Goal: Task Accomplishment & Management: Use online tool/utility

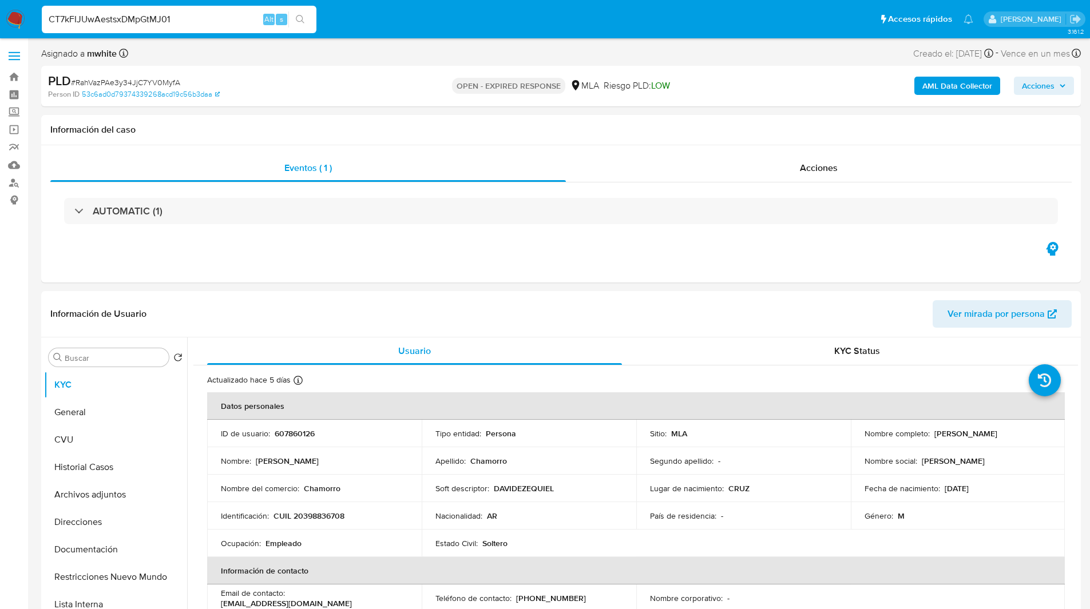
select select "10"
type input "CT7kFIJUwAestsxDMpGtMJ01"
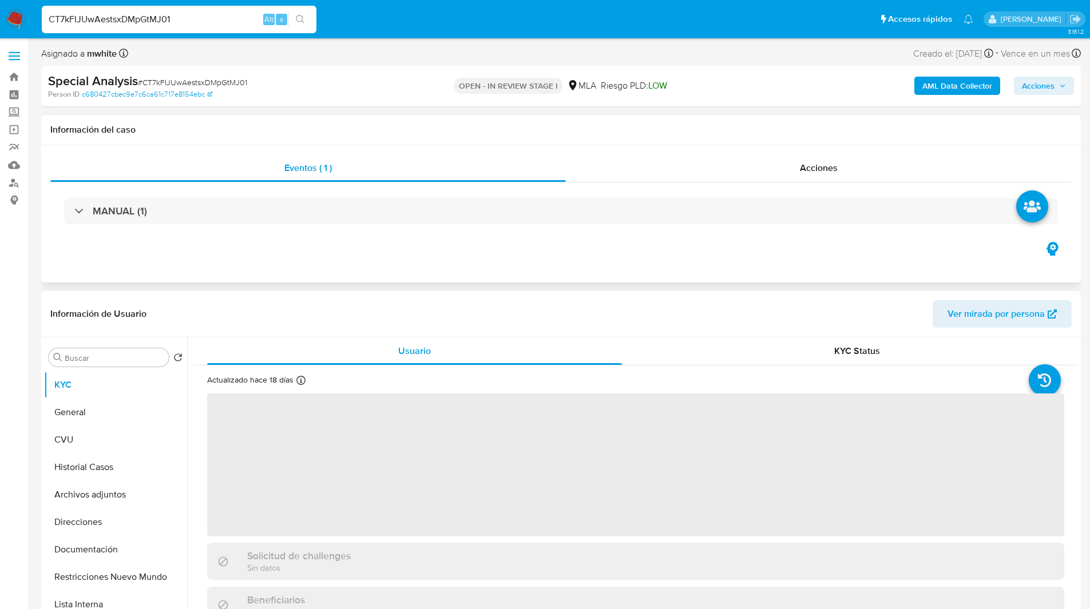
select select "10"
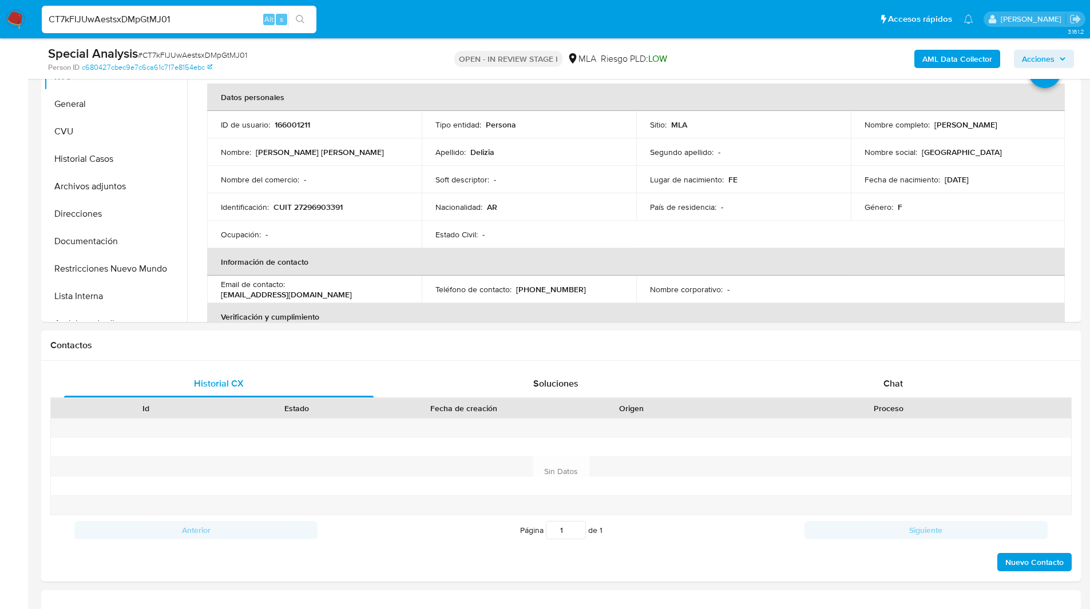
scroll to position [268, 0]
click at [916, 378] on div "Chat" at bounding box center [892, 382] width 309 height 27
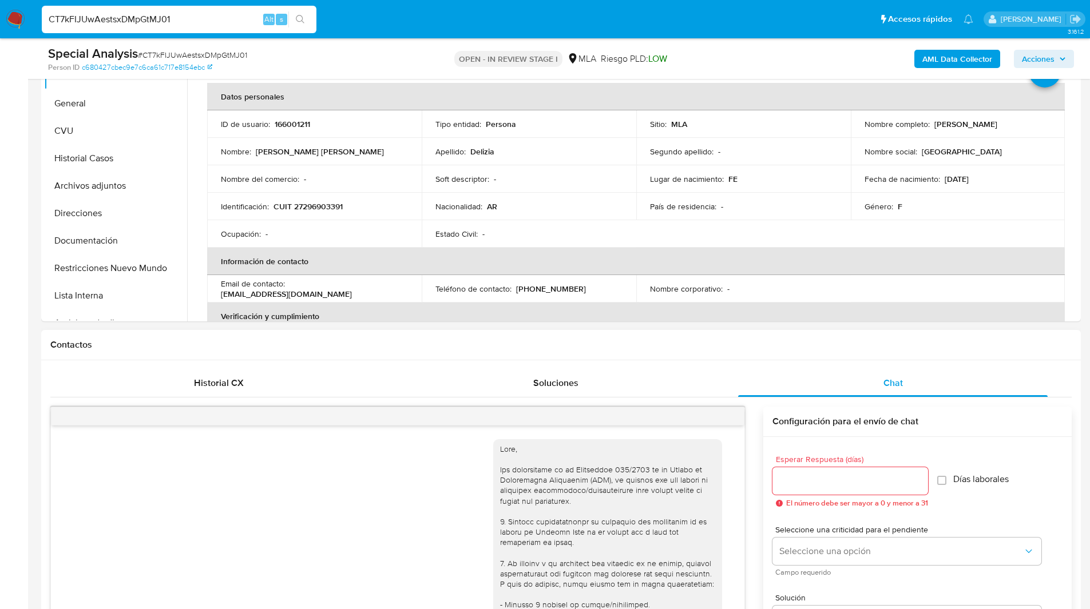
scroll to position [616, 0]
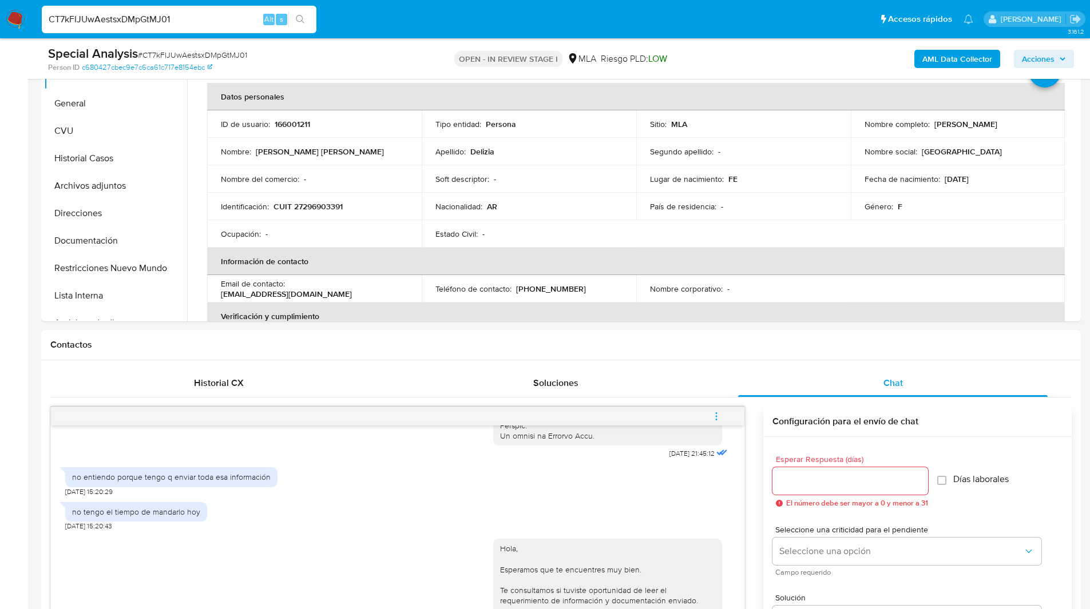
click at [142, 19] on input "CT7kFIJUwAestsxDMpGtMJ01" at bounding box center [179, 19] width 275 height 15
click at [491, 356] on div "Contactos" at bounding box center [560, 345] width 1039 height 30
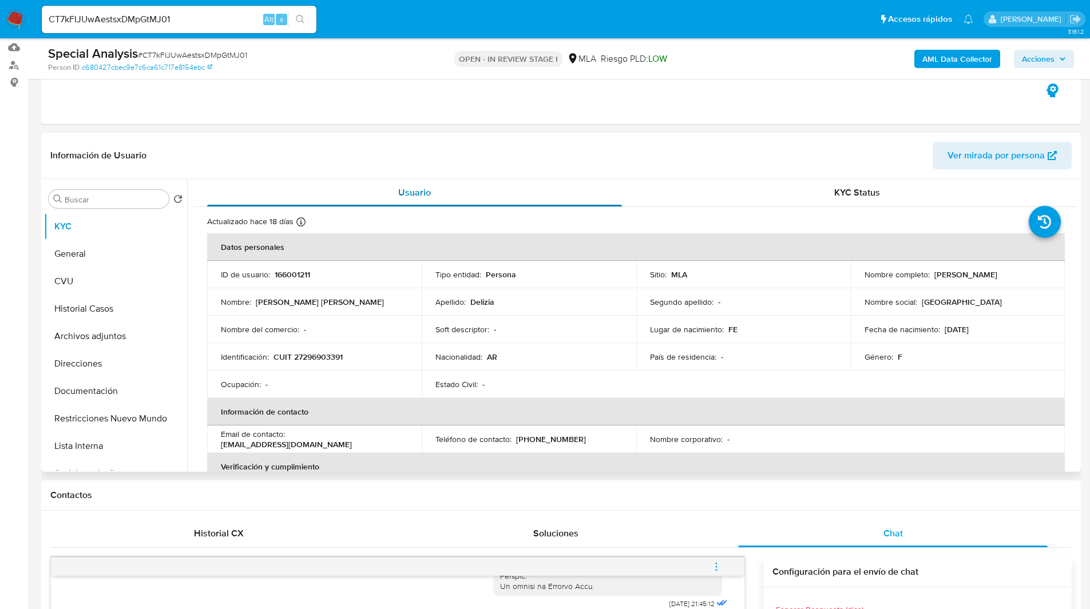
scroll to position [107, 0]
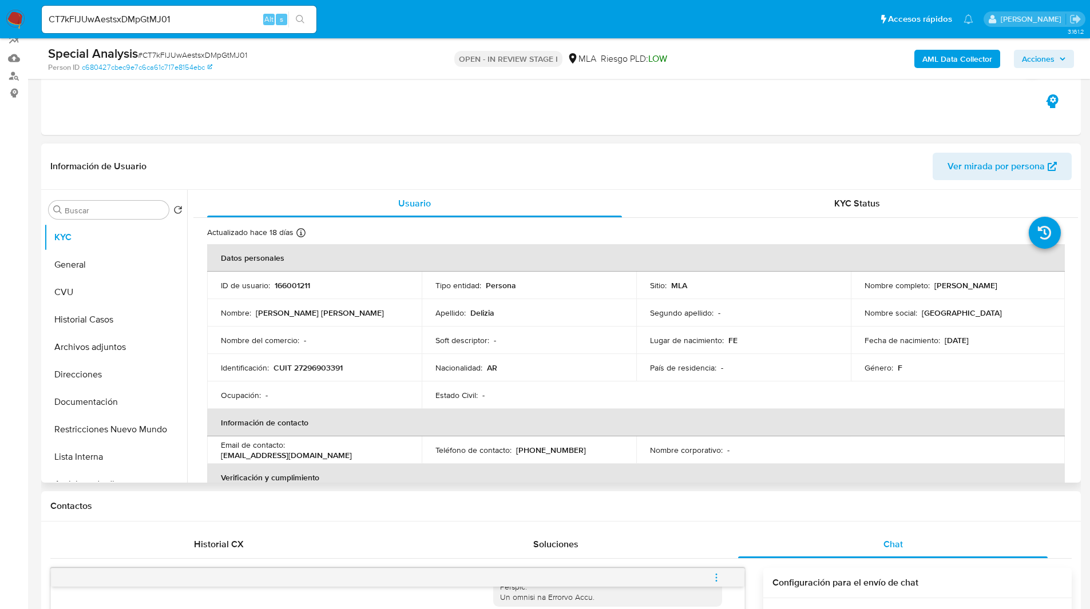
click at [289, 288] on p "166001211" at bounding box center [292, 285] width 35 height 10
copy p "166001211"
click at [340, 15] on ul "Pausado Ver notificaciones CT7kFIJUwAestsxDMpGtMJ01 Alt s Accesos rápidos Presi…" at bounding box center [507, 19] width 943 height 29
click at [369, 15] on ul "Pausado Ver notificaciones CT7kFIJUwAestsxDMpGtMJ01 Alt s Accesos rápidos Presi…" at bounding box center [507, 19] width 943 height 29
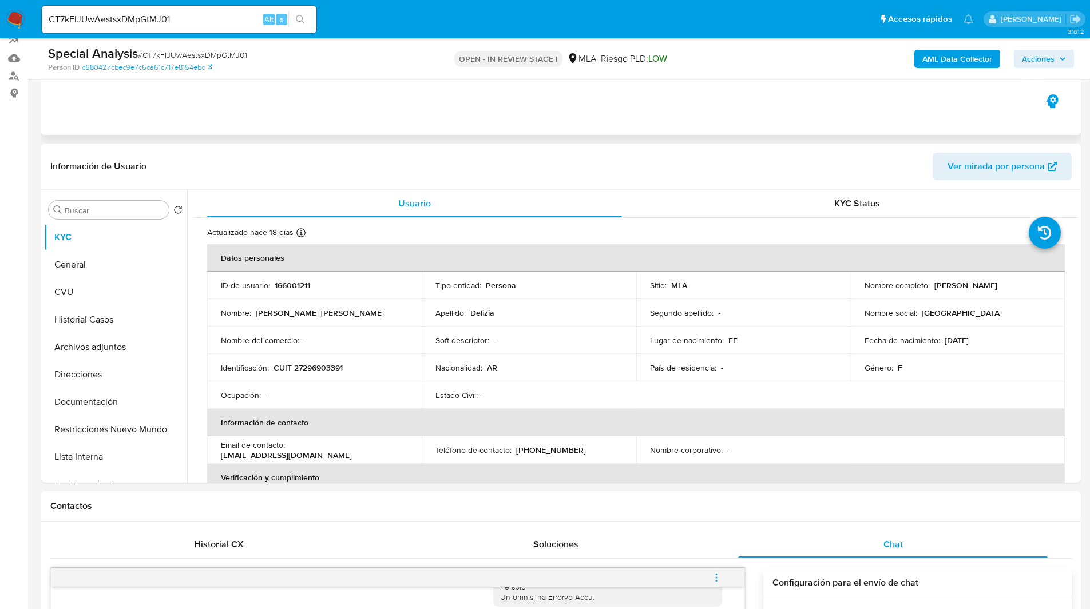
click at [621, 119] on div "Eventos ( 1 ) Acciones MANUAL (1)" at bounding box center [560, 66] width 1039 height 137
click at [607, 44] on div "Special Analysis # CT7kFIJUwAestsxDMpGtMJ01 Person ID c680427cbec9e7c6ca61c717e…" at bounding box center [560, 58] width 1039 height 41
click at [19, 18] on img at bounding box center [15, 19] width 19 height 19
click at [367, 21] on ul "Pausado Ver notificaciones CT7kFIJUwAestsxDMpGtMJ01 Alt s Accesos rápidos Presi…" at bounding box center [507, 19] width 943 height 29
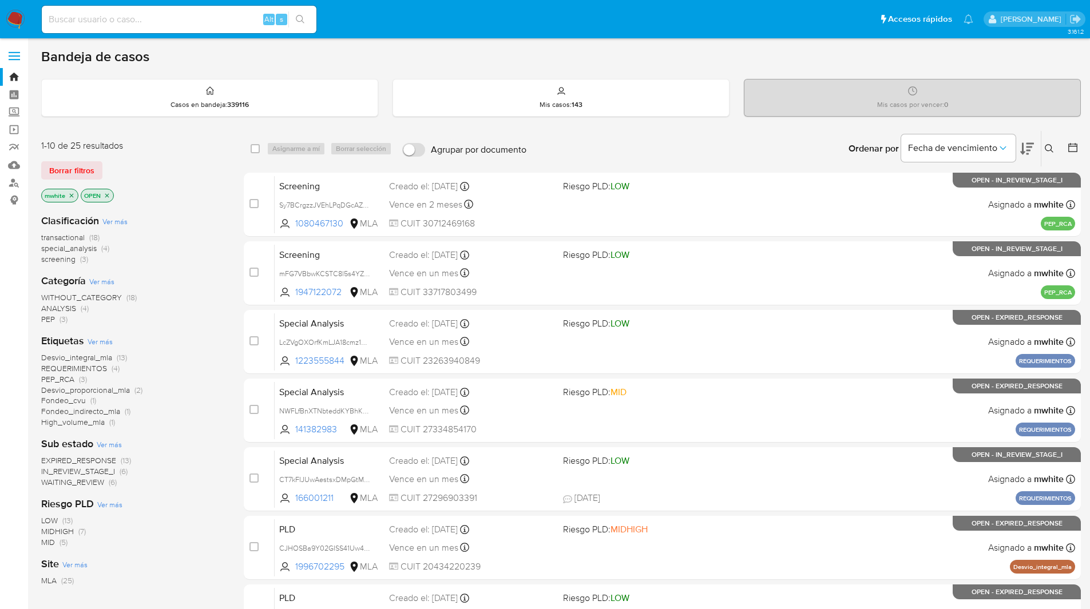
click at [158, 26] on input at bounding box center [179, 19] width 275 height 15
paste input "MllOm41YR87zakzqUz8yIZke"
type input "MllOm41YR87zakzqUz8yIZke"
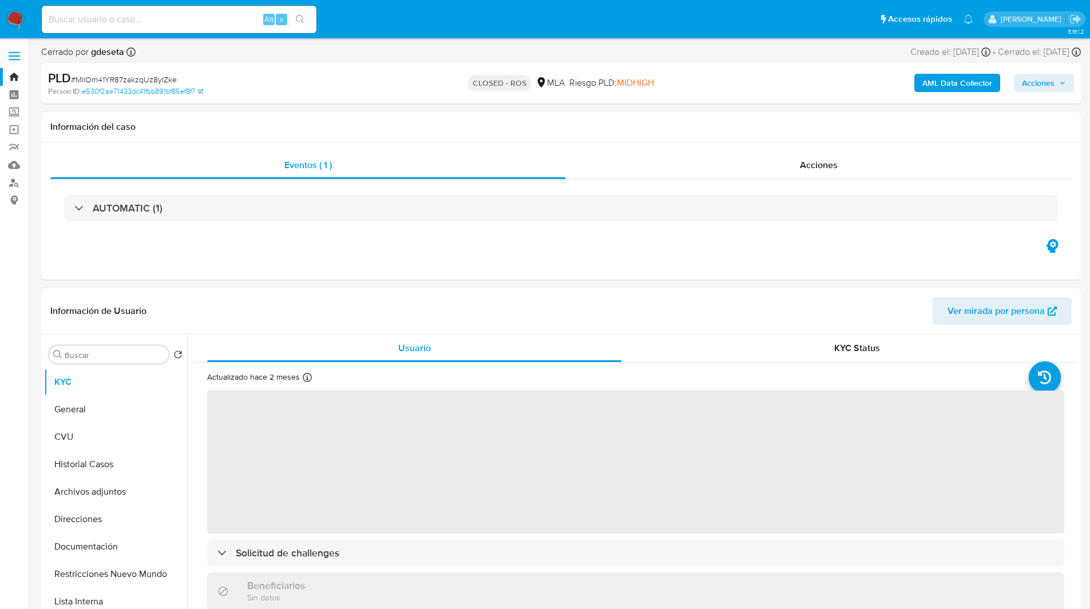
select select "10"
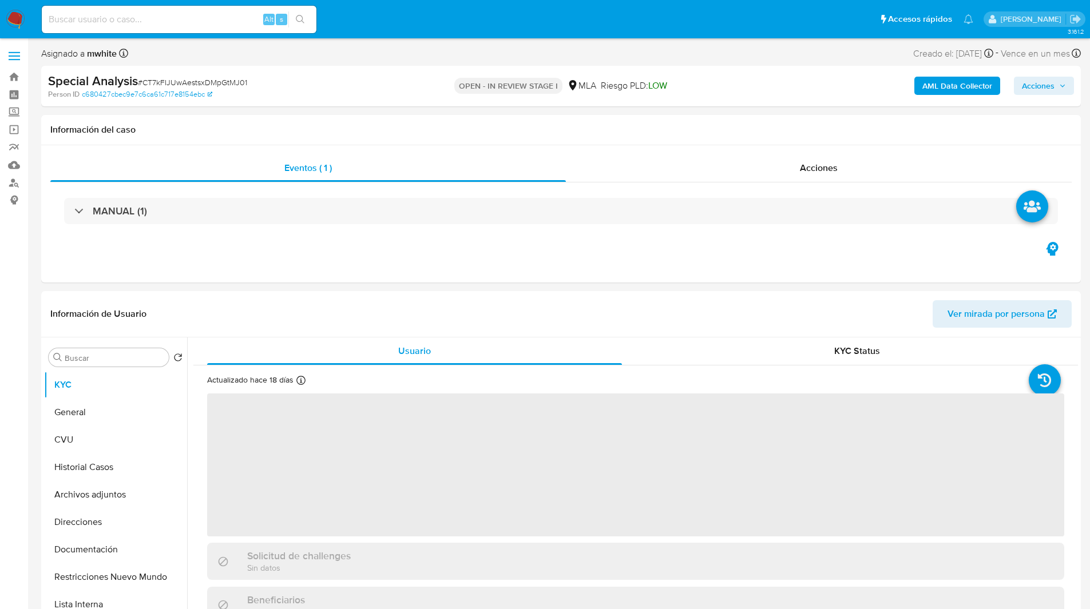
select select "10"
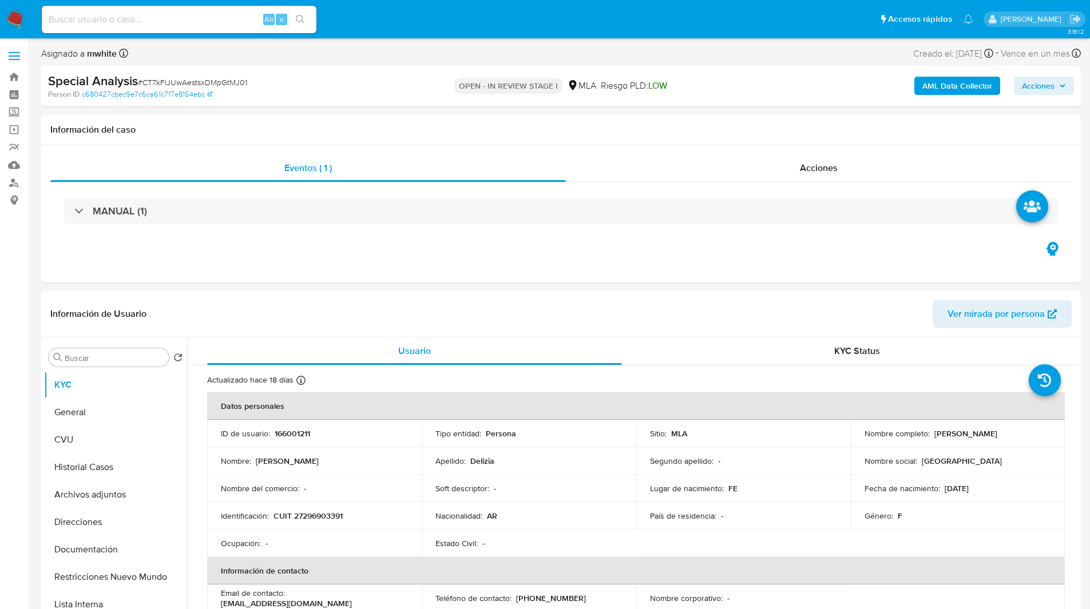
click at [416, 17] on ul "Pausado Ver notificaciones Alt s Accesos rápidos Presiona las siguientes teclas…" at bounding box center [507, 19] width 943 height 29
click at [353, 15] on ul "Pausado Ver notificaciones Alt s Accesos rápidos Presiona las siguientes teclas…" at bounding box center [507, 19] width 943 height 29
click at [380, 24] on ul "Pausado Ver notificaciones Alt s Accesos rápidos Presiona las siguientes teclas…" at bounding box center [507, 19] width 943 height 29
click at [388, 152] on div "Eventos ( 1 ) Acciones MANUAL (1)" at bounding box center [560, 213] width 1039 height 137
click at [379, 21] on ul "Pausado Ver notificaciones Alt s Accesos rápidos Presiona las siguientes teclas…" at bounding box center [507, 19] width 943 height 29
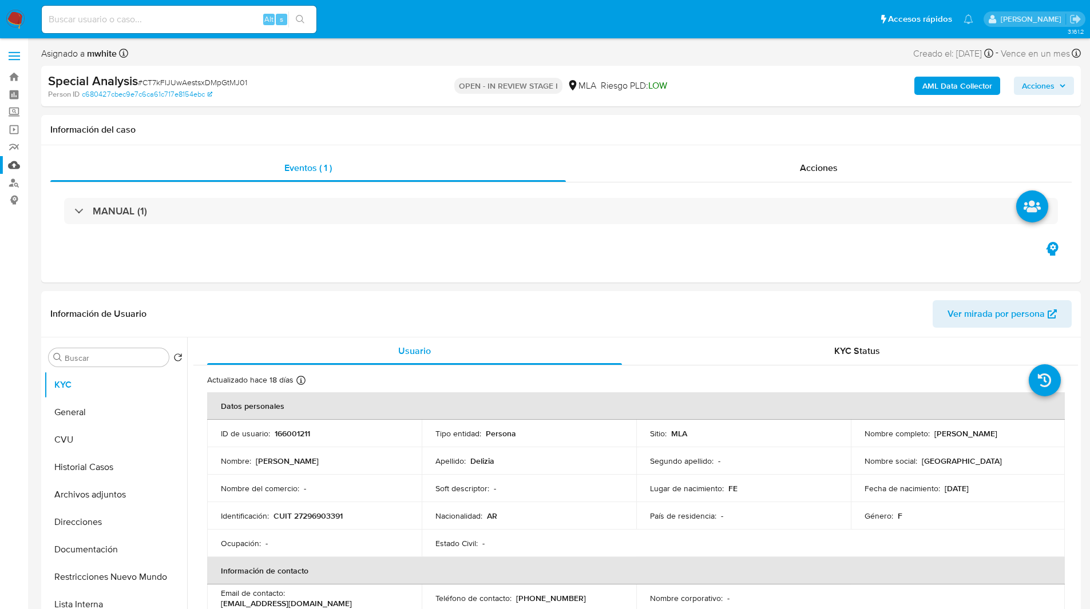
click at [12, 166] on link "Mulan" at bounding box center [68, 165] width 136 height 18
click at [403, 35] on nav "Pausado Ver notificaciones Alt s Accesos rápidos Presiona las siguientes teclas…" at bounding box center [545, 19] width 1090 height 38
click at [418, 28] on ul "Pausado Ver notificaciones Alt s Accesos rápidos Presiona las siguientes teclas…" at bounding box center [507, 19] width 943 height 29
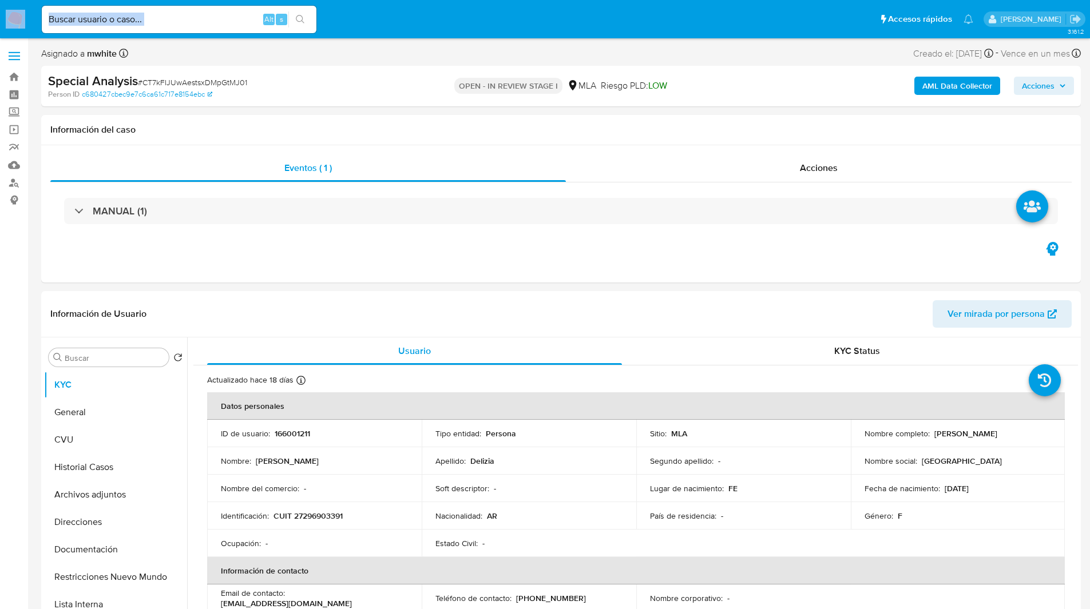
click at [433, 24] on ul "Pausado Ver notificaciones Alt s Accesos rápidos Presiona las siguientes teclas…" at bounding box center [507, 19] width 943 height 29
click at [438, 23] on ul "Pausado Ver notificaciones Alt s Accesos rápidos Presiona las siguientes teclas…" at bounding box center [507, 19] width 943 height 29
click at [444, 23] on ul "Pausado Ver notificaciones Alt s Accesos rápidos Presiona las siguientes teclas…" at bounding box center [507, 19] width 943 height 29
click at [454, 23] on ul "Pausado Ver notificaciones Alt s Accesos rápidos Presiona las siguientes teclas…" at bounding box center [507, 19] width 943 height 29
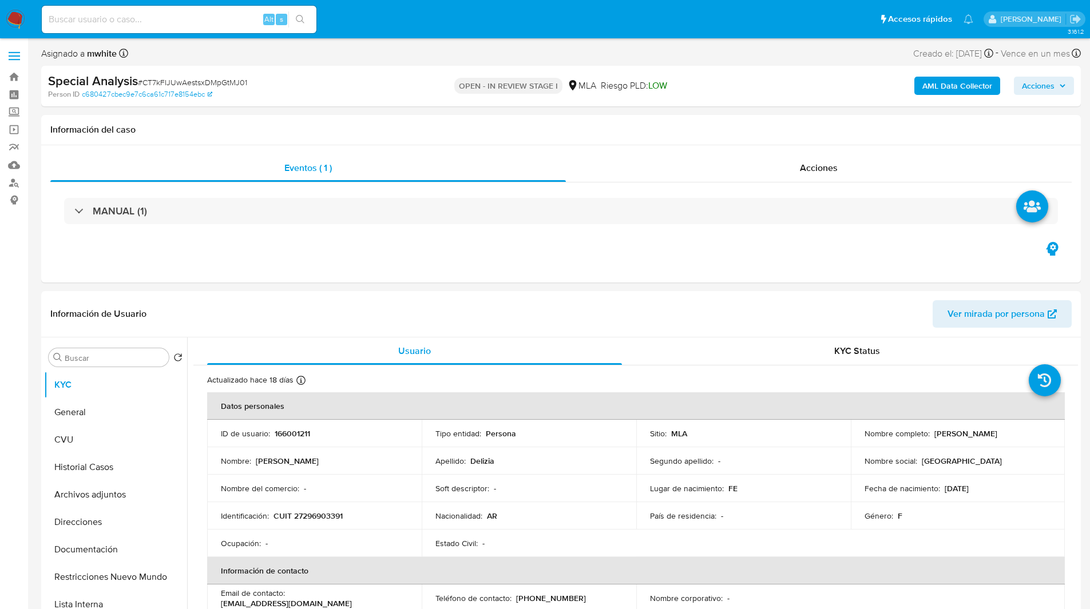
click at [444, 26] on ul "Pausado Ver notificaciones Alt s Accesos rápidos Presiona las siguientes teclas…" at bounding box center [507, 19] width 943 height 29
click at [436, 28] on ul "Pausado Ver notificaciones Alt s Accesos rápidos Presiona las siguientes teclas…" at bounding box center [507, 19] width 943 height 29
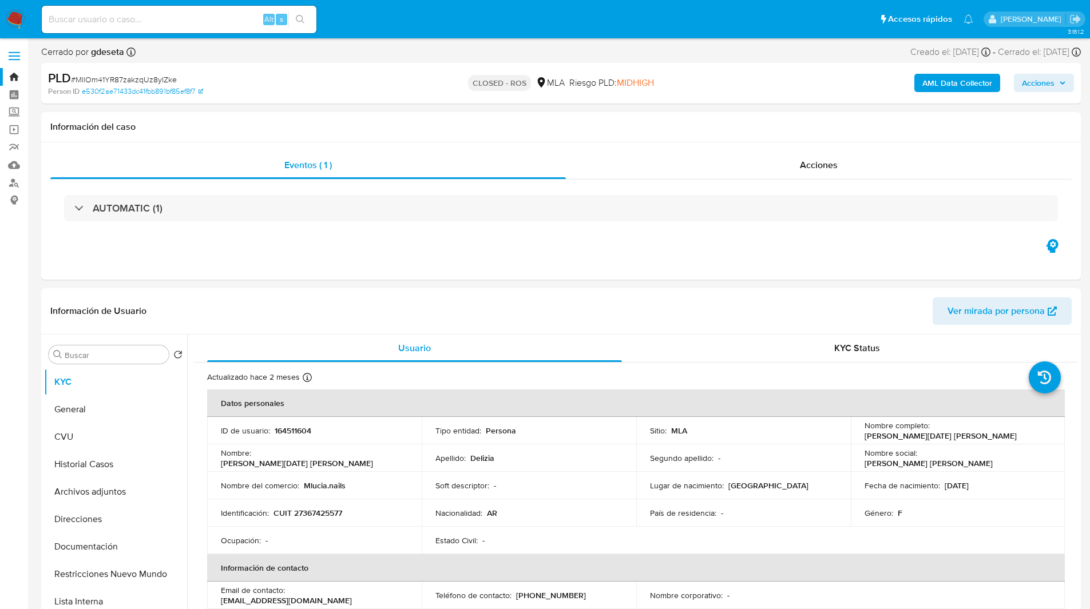
select select "10"
click at [343, 14] on ul "Pausado Ver notificaciones Alt s Accesos rápidos Presiona las siguientes teclas…" at bounding box center [507, 19] width 943 height 29
click at [442, 23] on ul "Pausado Ver notificaciones Alt s Accesos rápidos Presiona las siguientes teclas…" at bounding box center [507, 19] width 943 height 29
click at [426, 30] on ul "Pausado Ver notificaciones Alt s Accesos rápidos Presiona las siguientes teclas…" at bounding box center [507, 19] width 943 height 29
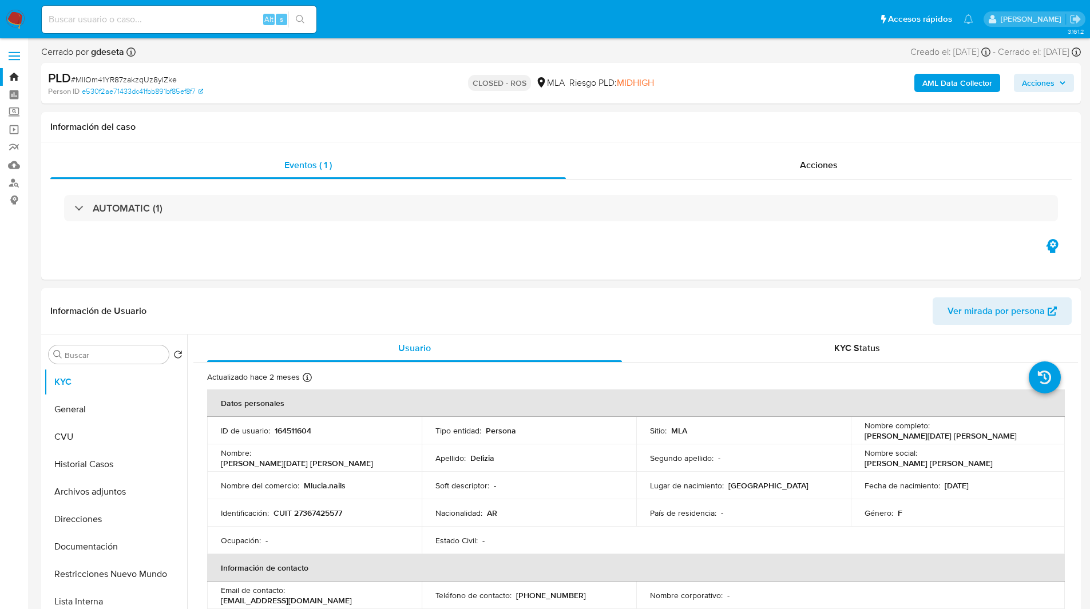
click at [410, 62] on div "Cerrado por gdeseta Asignado el: 17/09/2024 18:50:57 Creado el: 12/09/2024 Crea…" at bounding box center [560, 54] width 1039 height 17
click at [394, 73] on div "CLOSED - ROS MLA Riesgo PLD: MIDHIGH" at bounding box center [560, 83] width 339 height 27
click at [407, 75] on div "CLOSED - ROS MLA Riesgo PLD: MIDHIGH" at bounding box center [560, 83] width 339 height 27
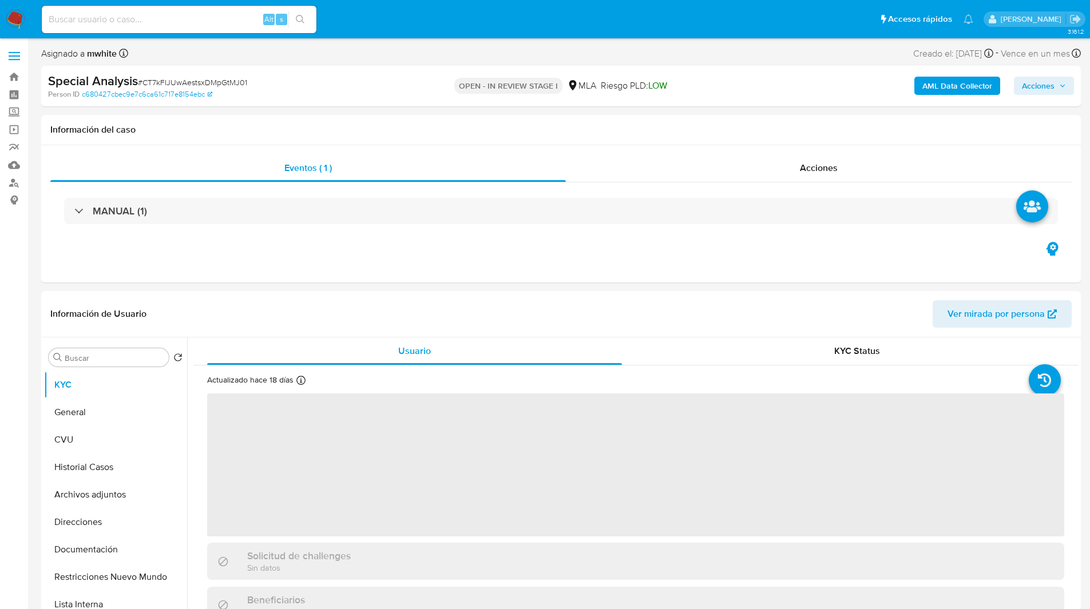
select select "10"
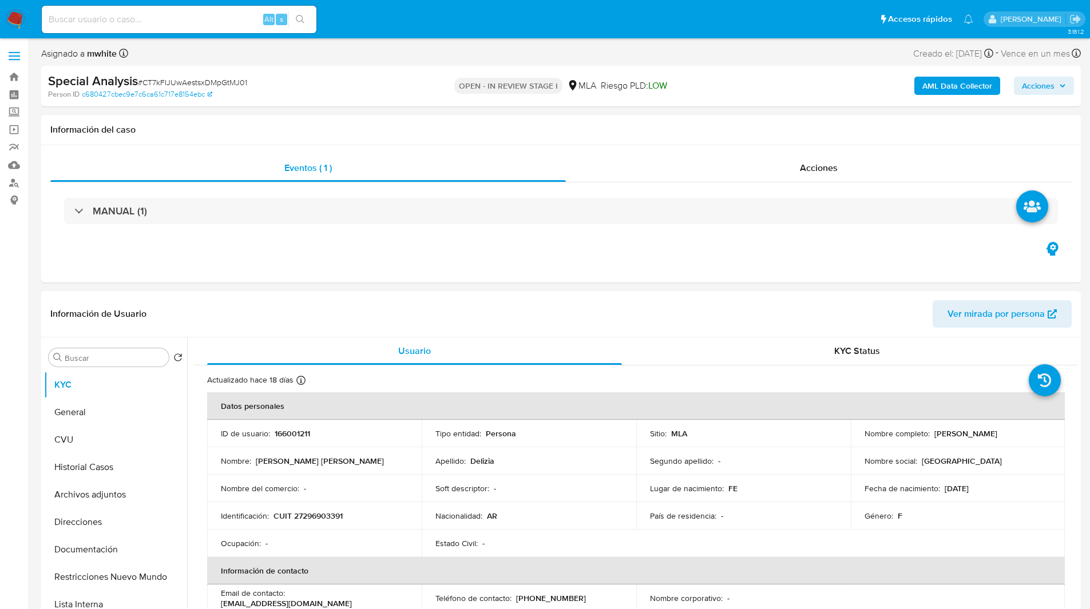
click at [397, 23] on ul "Pausado Ver notificaciones Alt s Accesos rápidos Presiona las siguientes teclas…" at bounding box center [507, 19] width 943 height 29
click at [420, 29] on ul "Pausado Ver notificaciones Alt s Accesos rápidos Presiona las siguientes teclas…" at bounding box center [507, 19] width 943 height 29
click at [365, 11] on ul "Pausado Ver notificaciones Alt s Accesos rápidos Presiona las siguientes teclas…" at bounding box center [507, 19] width 943 height 29
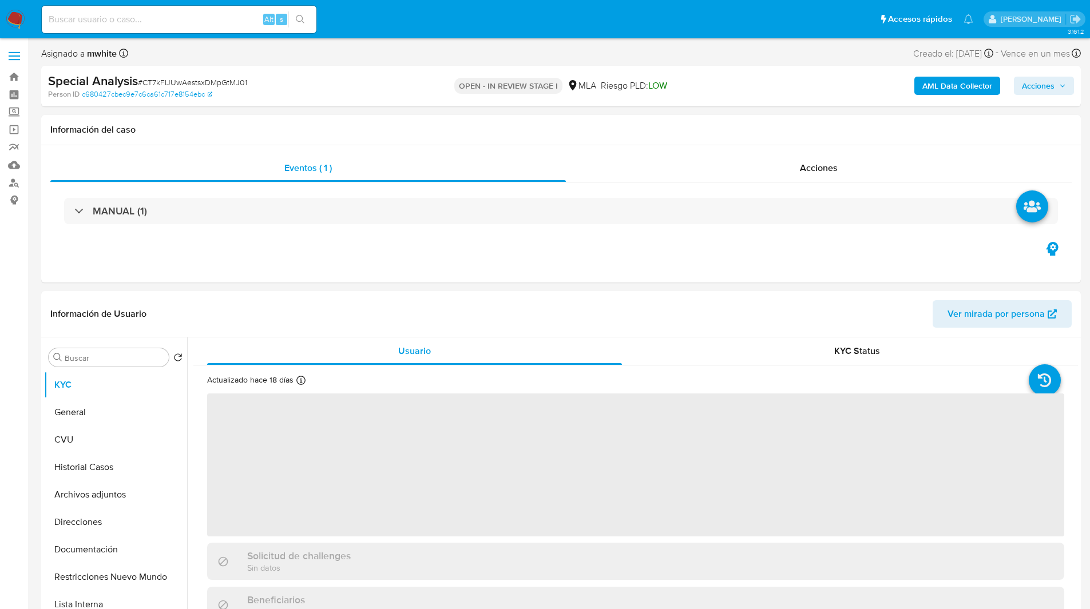
select select "10"
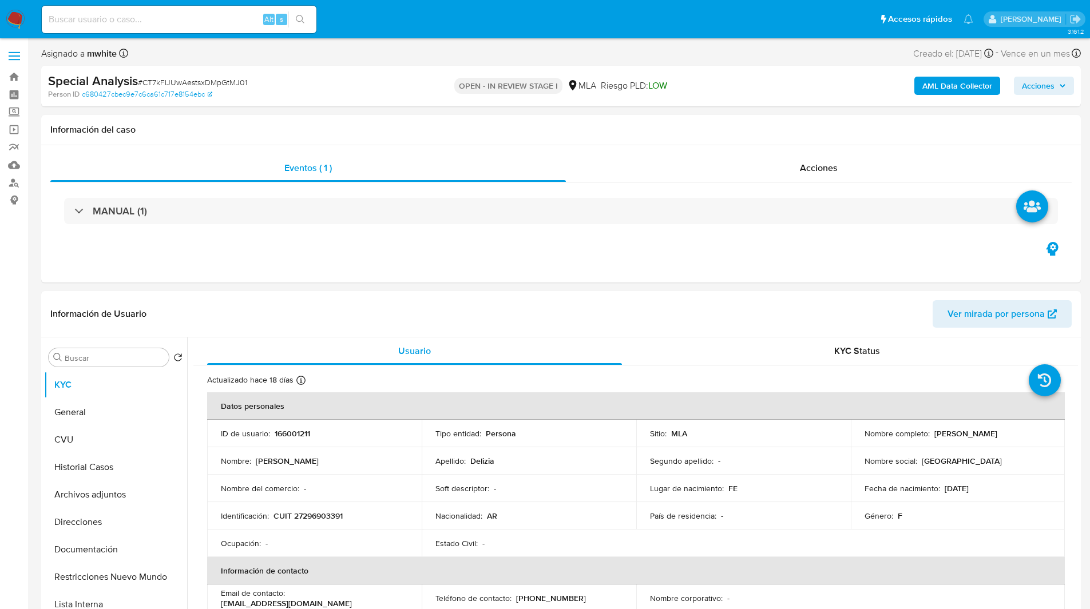
click at [384, 26] on ul "Pausado Ver notificaciones Alt s Accesos rápidos Presiona las siguientes teclas…" at bounding box center [507, 19] width 943 height 29
click at [361, 21] on ul "Pausado Ver notificaciones Alt s Accesos rápidos Presiona las siguientes teclas…" at bounding box center [507, 19] width 943 height 29
click at [383, 30] on ul "Pausado Ver notificaciones Alt s Accesos rápidos Presiona las siguientes teclas…" at bounding box center [507, 19] width 943 height 29
click at [399, 22] on ul "Pausado Ver notificaciones Alt s Accesos rápidos Presiona las siguientes teclas…" at bounding box center [507, 19] width 943 height 29
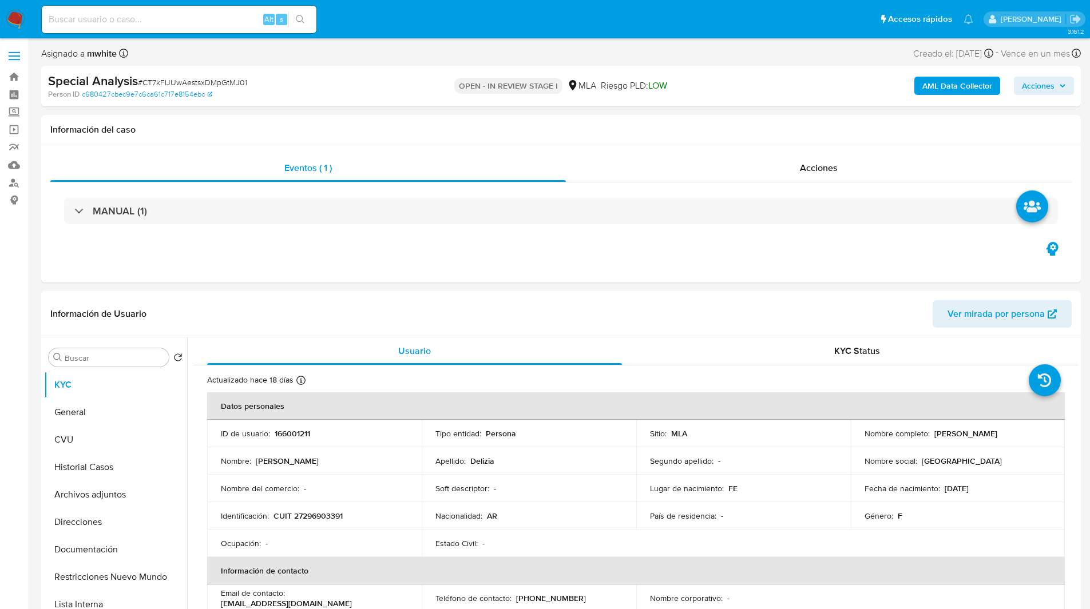
click at [424, 46] on div "Asignado a mwhite Asignado el: [DATE] 15:35:09 Creado el: [DATE] Creado el: [DA…" at bounding box center [560, 56] width 1039 height 20
click at [396, 10] on ul "Pausado Ver notificaciones Alt s Accesos rápidos Presiona las siguientes teclas…" at bounding box center [507, 19] width 943 height 29
click at [384, 13] on ul "Pausado Ver notificaciones Alt s Accesos rápidos Presiona las siguientes teclas…" at bounding box center [507, 19] width 943 height 29
click at [413, 14] on ul "Pausado Ver notificaciones Alt s Accesos rápidos Presiona las siguientes teclas…" at bounding box center [507, 19] width 943 height 29
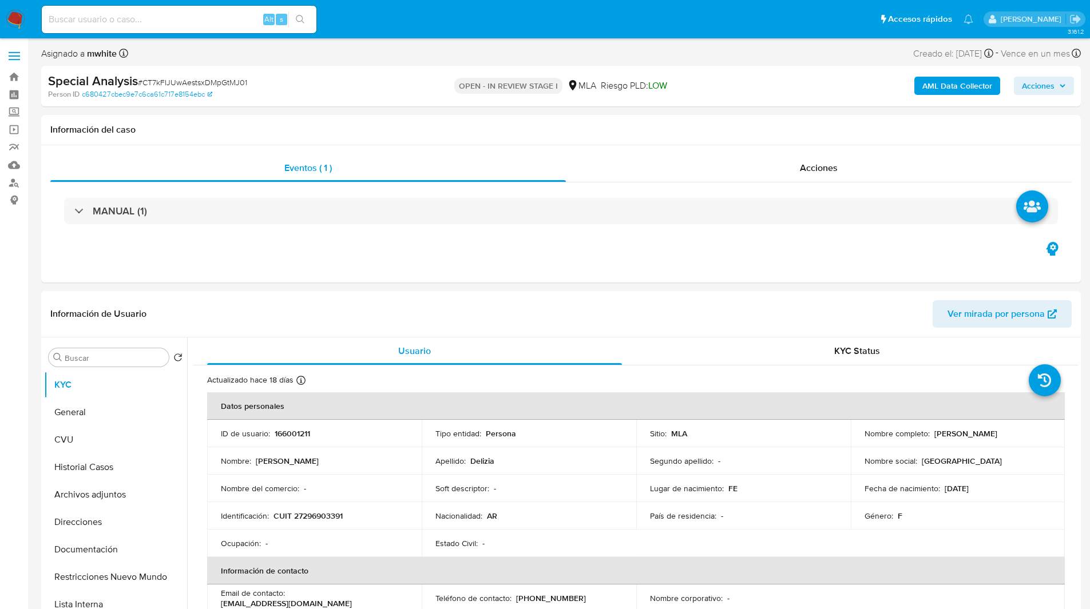
click at [404, 18] on ul "Pausado Ver notificaciones Alt s Accesos rápidos Presiona las siguientes teclas…" at bounding box center [507, 19] width 943 height 29
click at [452, 28] on ul "Pausado Ver notificaciones Alt s Accesos rápidos Presiona las siguientes teclas…" at bounding box center [507, 19] width 943 height 29
click at [500, 6] on ul "Pausado Ver notificaciones Alt s Accesos rápidos Presiona las siguientes teclas…" at bounding box center [507, 19] width 943 height 29
click at [535, 11] on ul "Pausado Ver notificaciones Alt s Accesos rápidos Presiona las siguientes teclas…" at bounding box center [507, 19] width 943 height 29
click at [570, 24] on ul "Pausado Ver notificaciones Alt s Accesos rápidos Presiona las siguientes teclas…" at bounding box center [507, 19] width 943 height 29
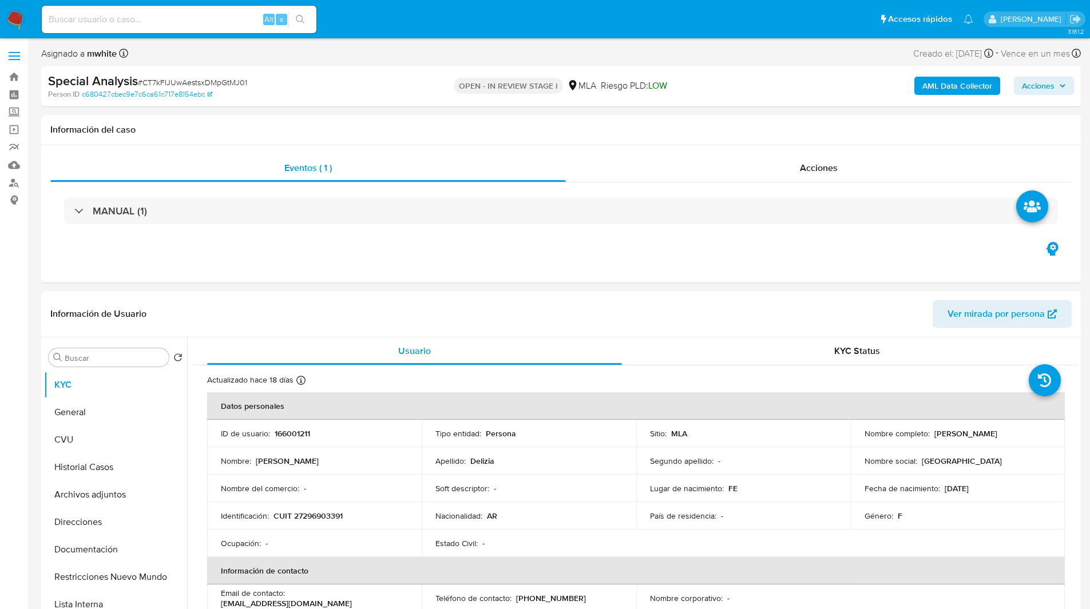
click at [567, 37] on nav "Pausado Ver notificaciones Alt s Accesos rápidos Presiona las siguientes teclas…" at bounding box center [545, 19] width 1090 height 38
click at [344, 11] on ul "Pausado Ver notificaciones Alt s Accesos rápidos Presiona las siguientes teclas…" at bounding box center [507, 19] width 943 height 29
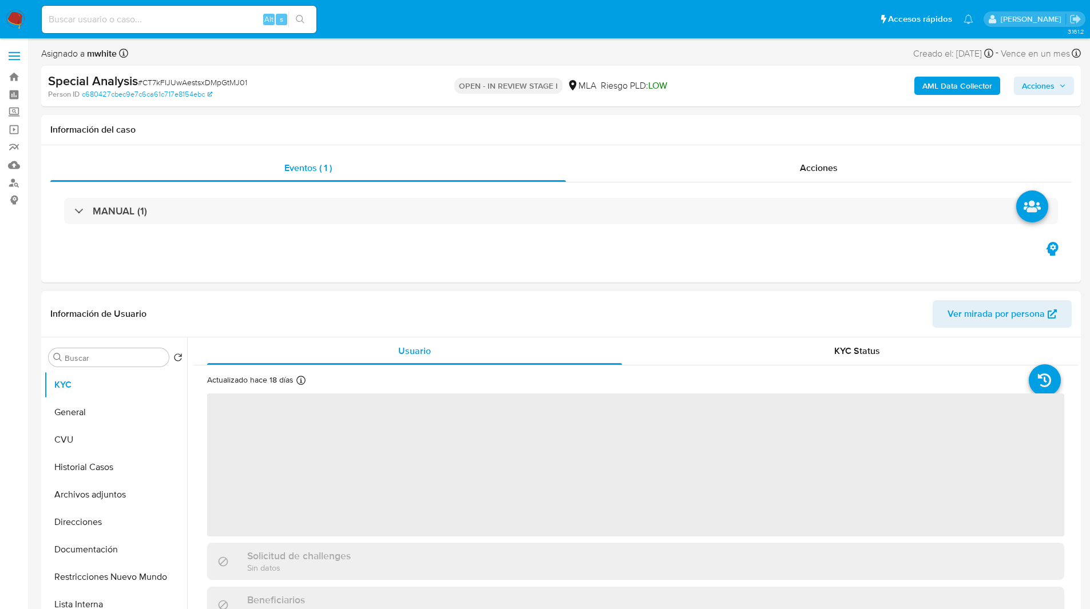
select select "10"
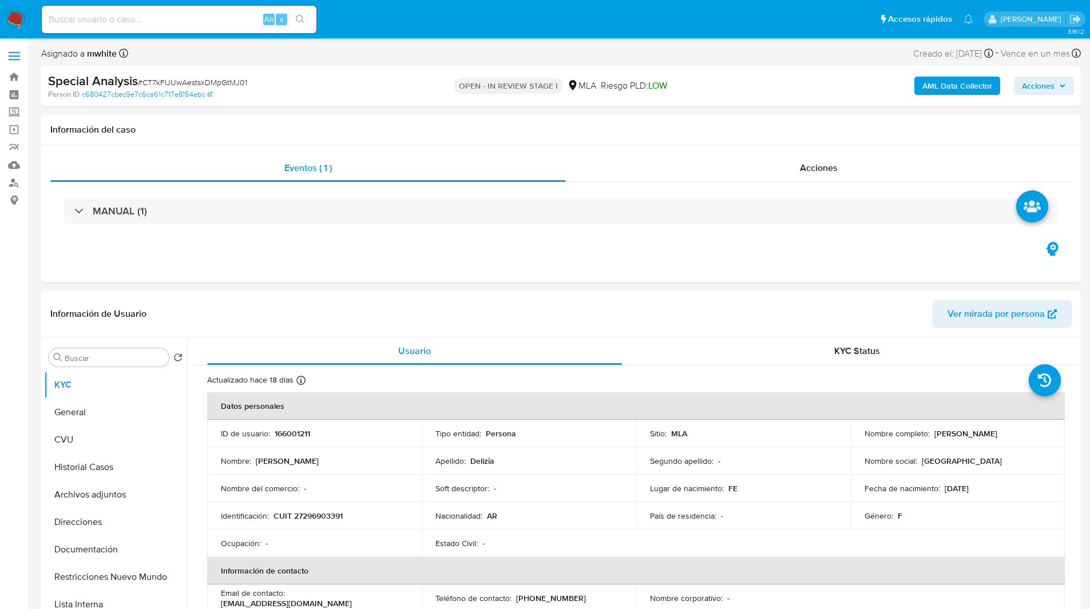
click at [379, 10] on ul "Pausado Ver notificaciones Alt s Accesos rápidos Presiona las siguientes teclas…" at bounding box center [507, 19] width 943 height 29
click at [356, 21] on ul "Pausado Ver notificaciones Alt s Accesos rápidos Presiona las siguientes teclas…" at bounding box center [507, 19] width 943 height 29
click at [319, 47] on div "Asignado a mwhite Asignado el: [DATE] 15:35:09 Creado el: [DATE] Creado el: [DA…" at bounding box center [560, 56] width 1039 height 20
click at [364, 14] on ul "Pausado Ver notificaciones Alt s Accesos rápidos Presiona las siguientes teclas…" at bounding box center [507, 19] width 943 height 29
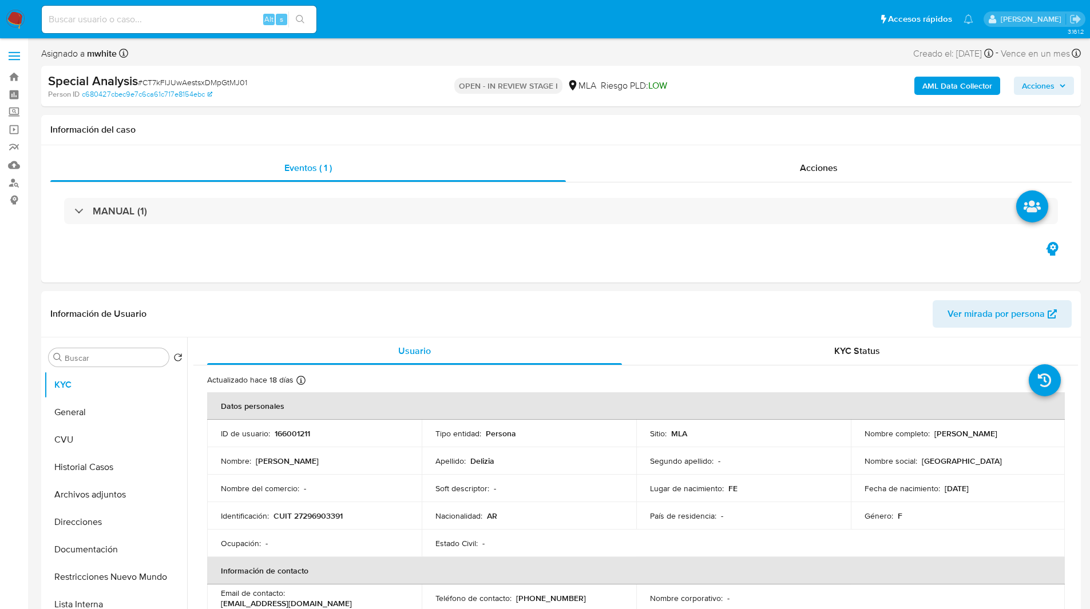
click at [364, 14] on ul "Pausado Ver notificaciones Alt s Accesos rápidos Presiona las siguientes teclas…" at bounding box center [507, 19] width 943 height 29
click at [338, 25] on ul "Pausado Ver notificaciones Alt s Accesos rápidos Presiona las siguientes teclas…" at bounding box center [507, 19] width 943 height 29
